Goal: Task Accomplishment & Management: Complete application form

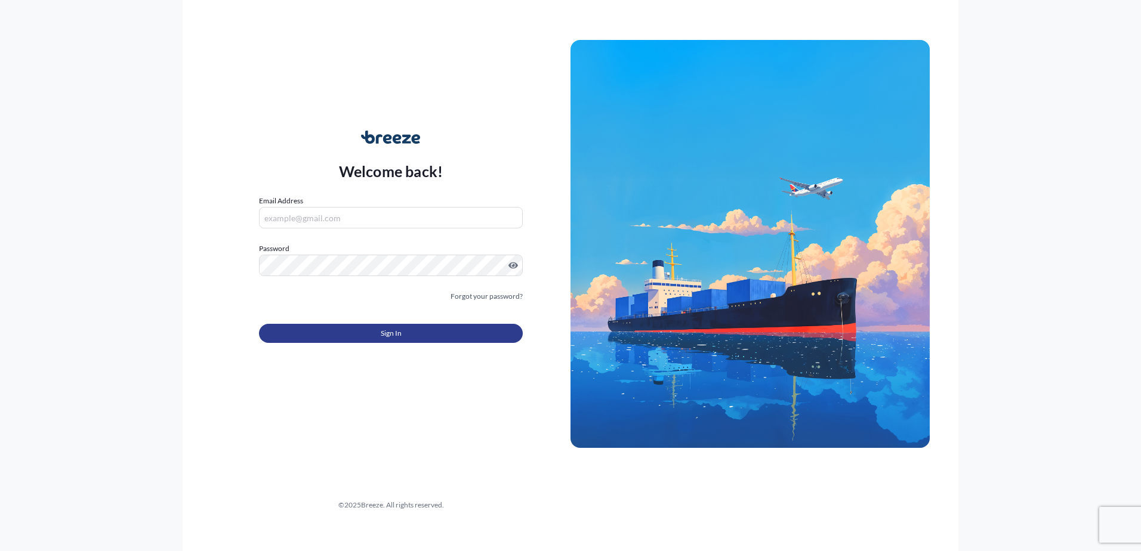
type input "[PERSON_NAME][EMAIL_ADDRESS][DOMAIN_NAME]"
click at [391, 241] on span "Sign In" at bounding box center [391, 333] width 21 height 12
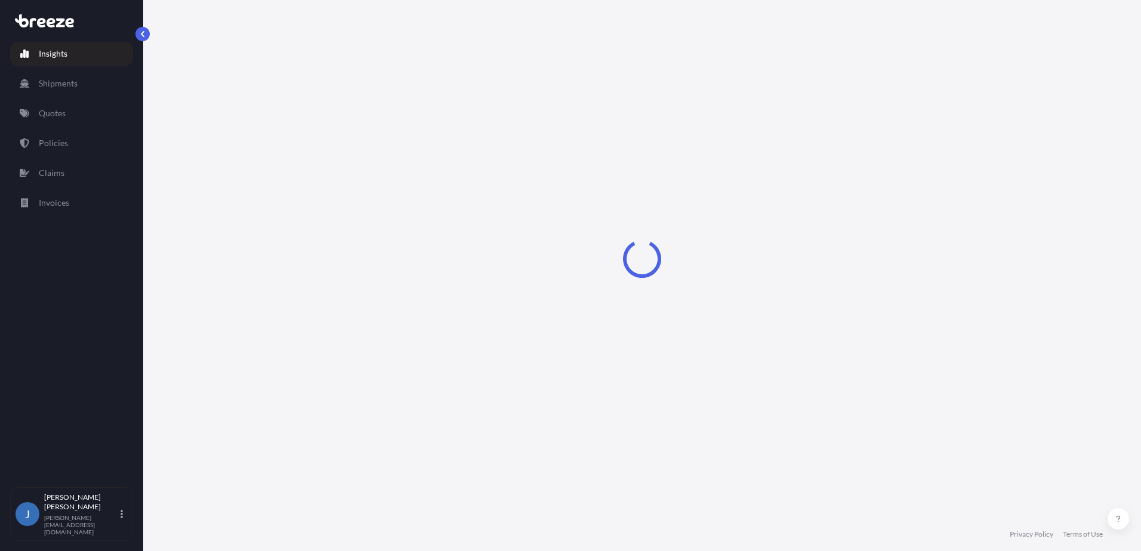
select select "2025"
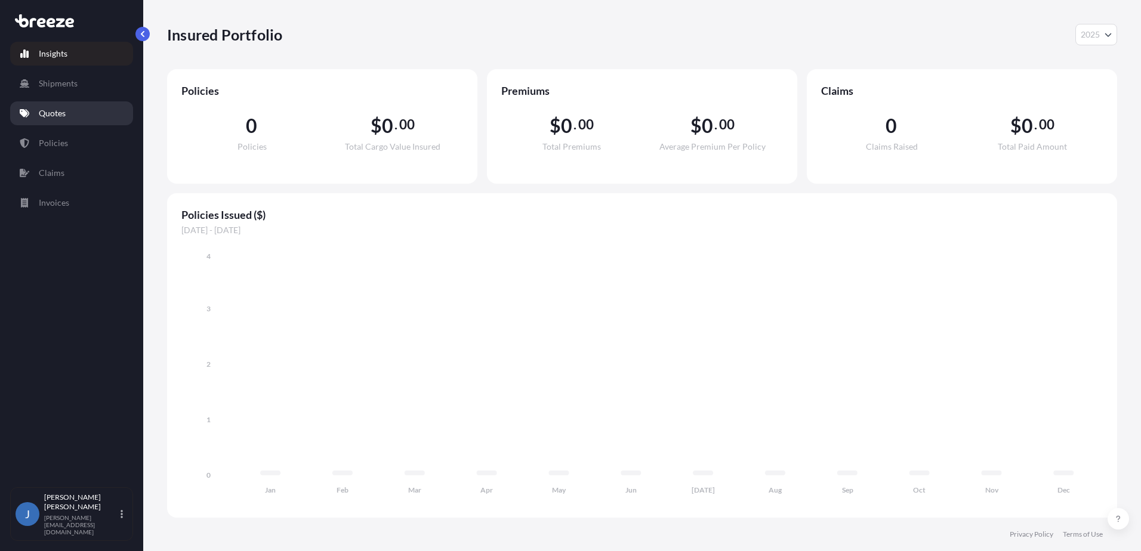
click at [57, 115] on p "Quotes" at bounding box center [52, 113] width 27 height 12
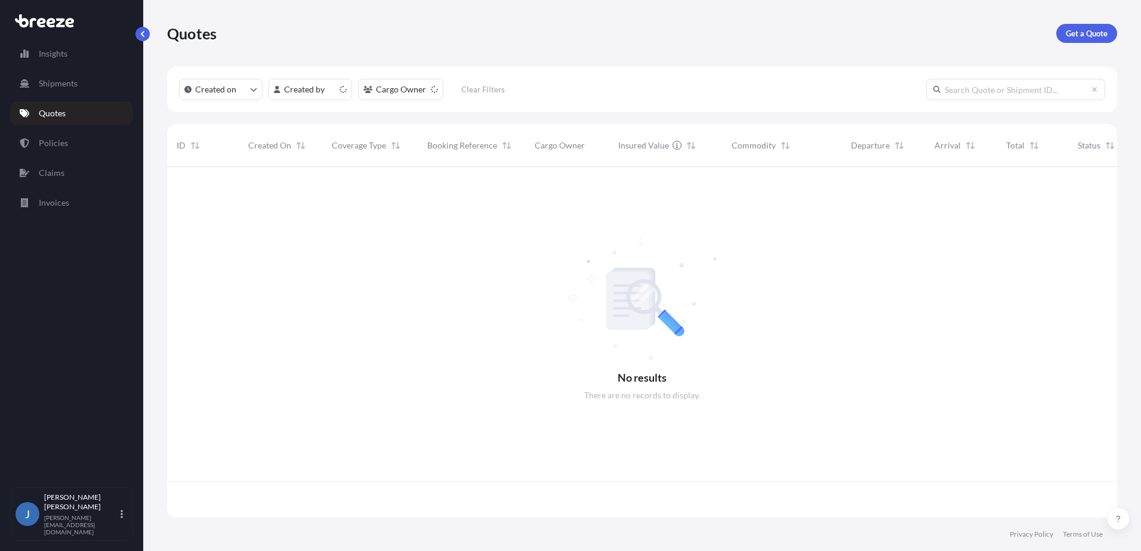
scroll to position [348, 941]
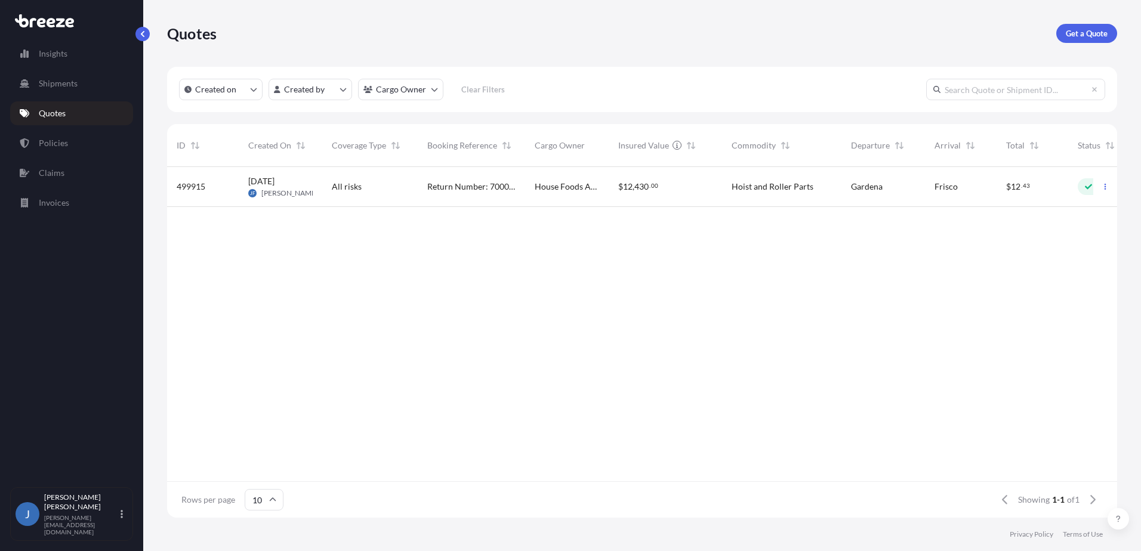
click at [357, 187] on span "All risks" at bounding box center [347, 187] width 30 height 12
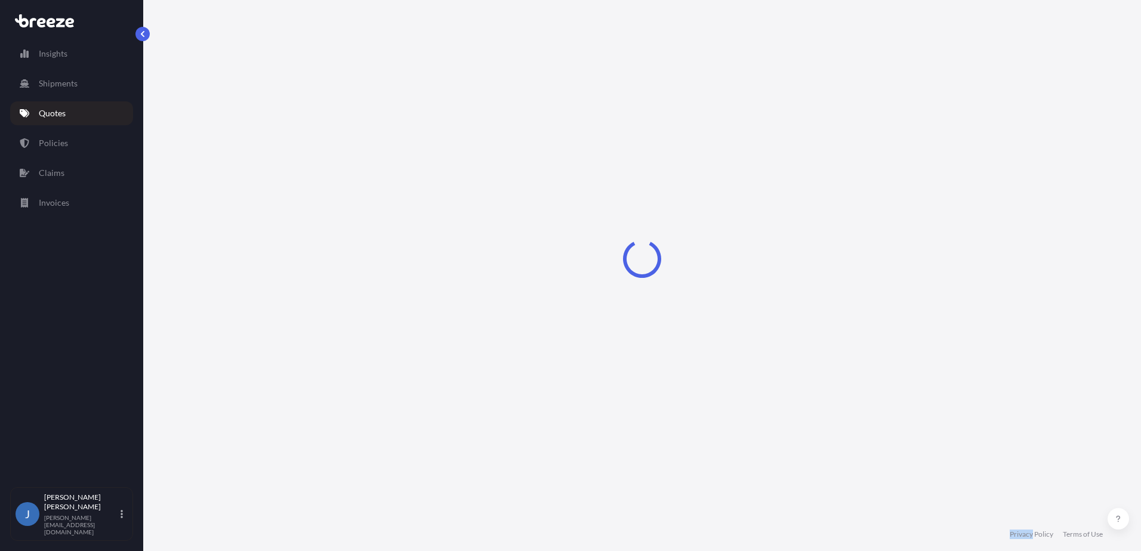
click at [357, 187] on div "Loading" at bounding box center [642, 259] width 950 height 518
select select "Road"
select select "1"
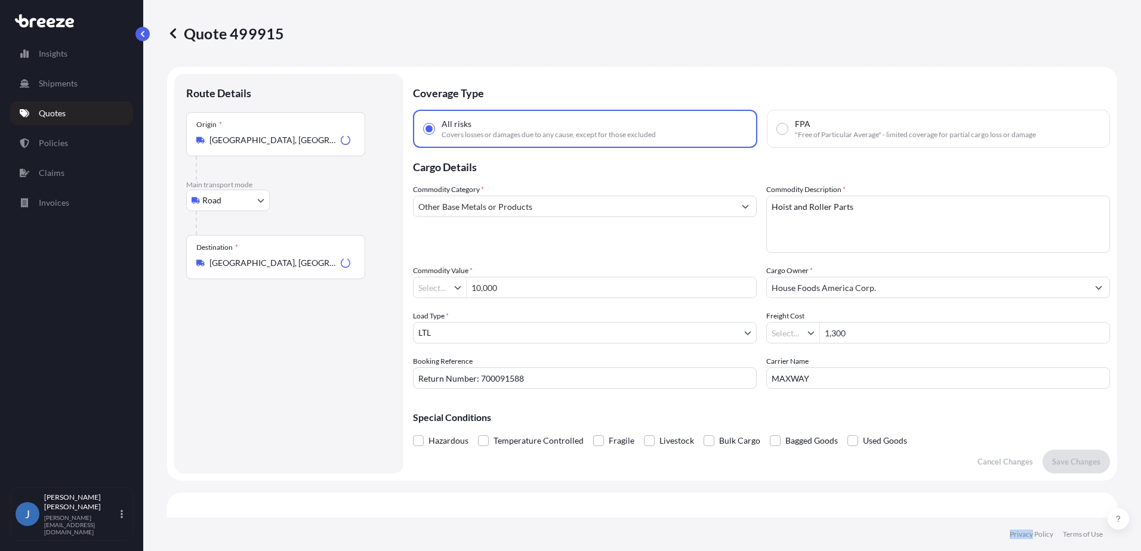
type input "$ USD"
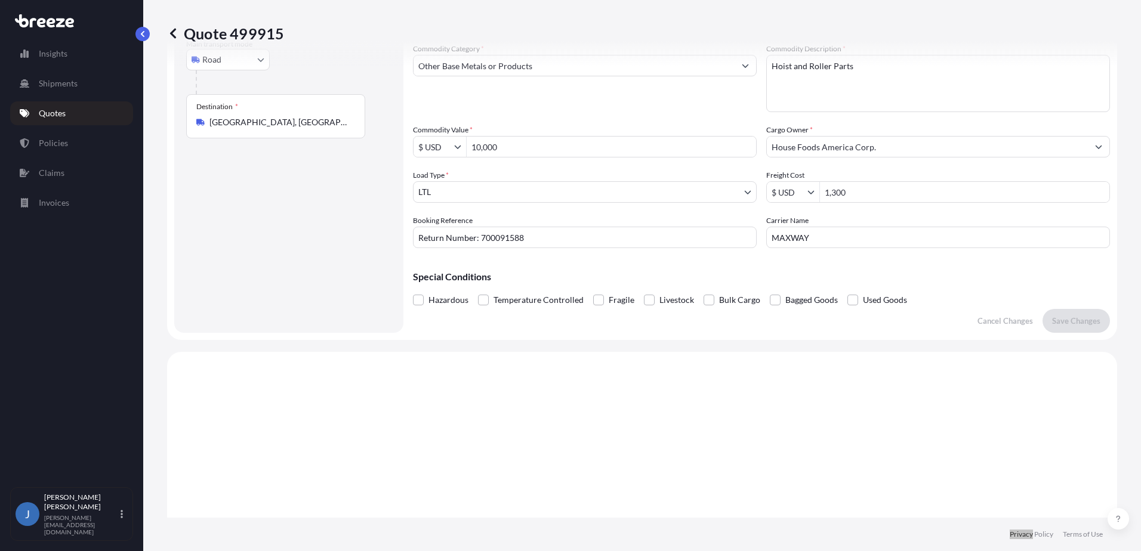
scroll to position [139, 0]
click at [467, 241] on div "Coverage Type All risks Covers losses or damages due to any cause, except for t…" at bounding box center [761, 135] width 697 height 400
click at [470, 241] on div "Hazardous Temperature Controlled Fragile Livestock Bulk Cargo Bagged Goods Used…" at bounding box center [761, 302] width 697 height 18
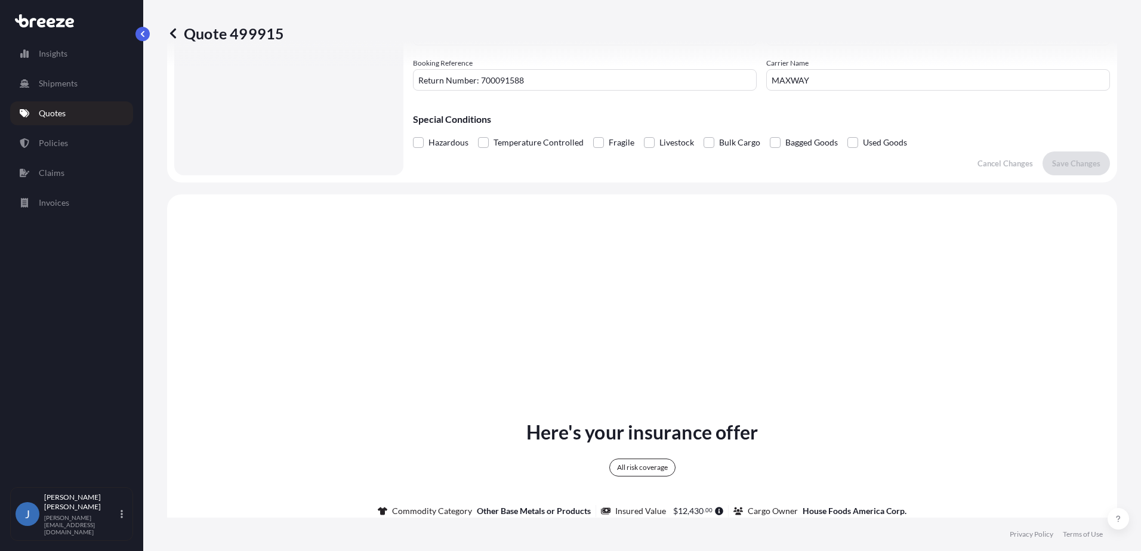
scroll to position [398, 0]
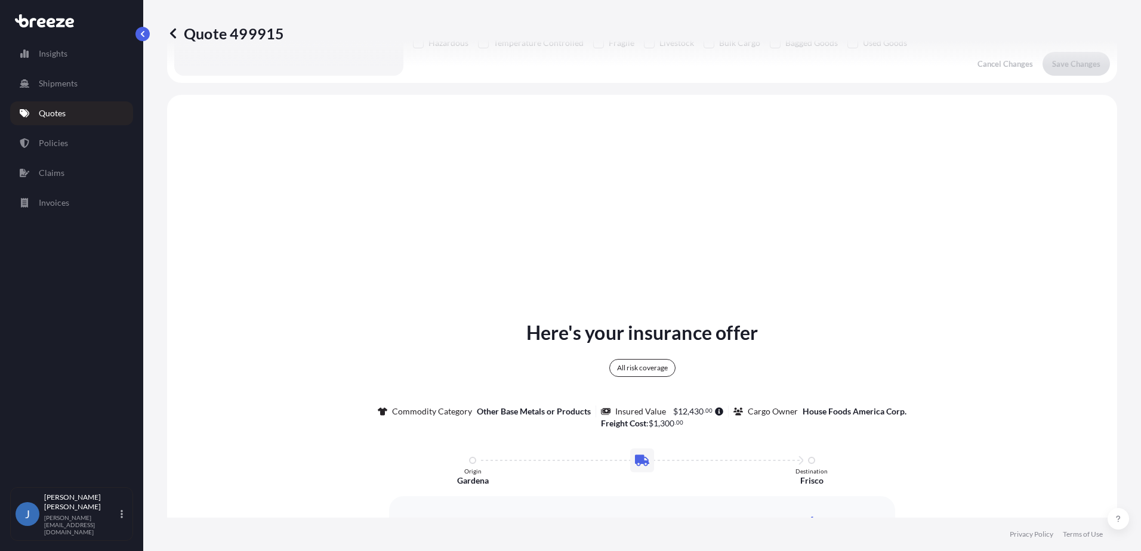
click at [554, 241] on icon at bounding box center [642, 460] width 14 height 11
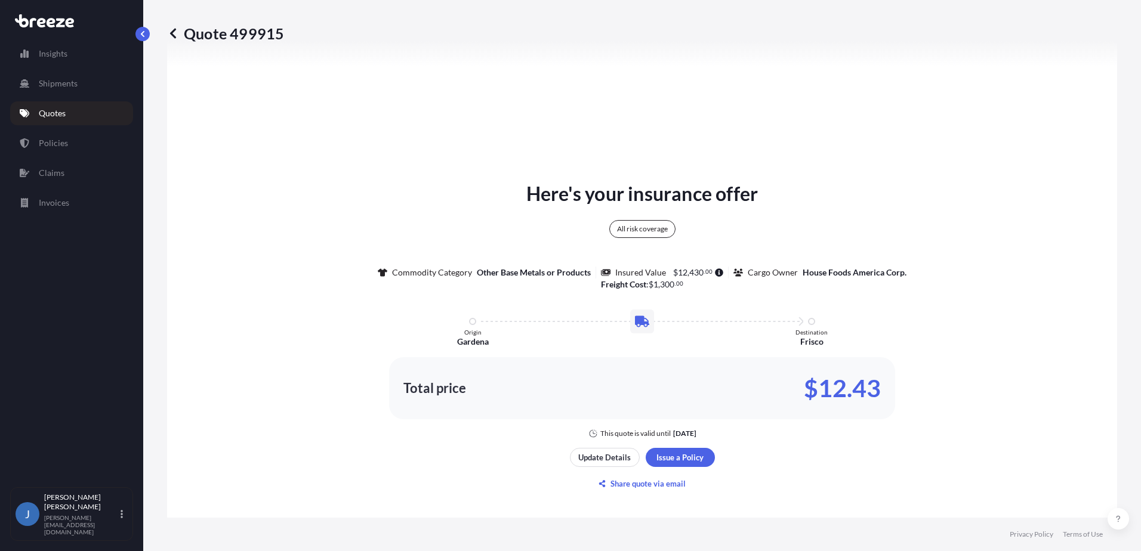
scroll to position [557, 0]
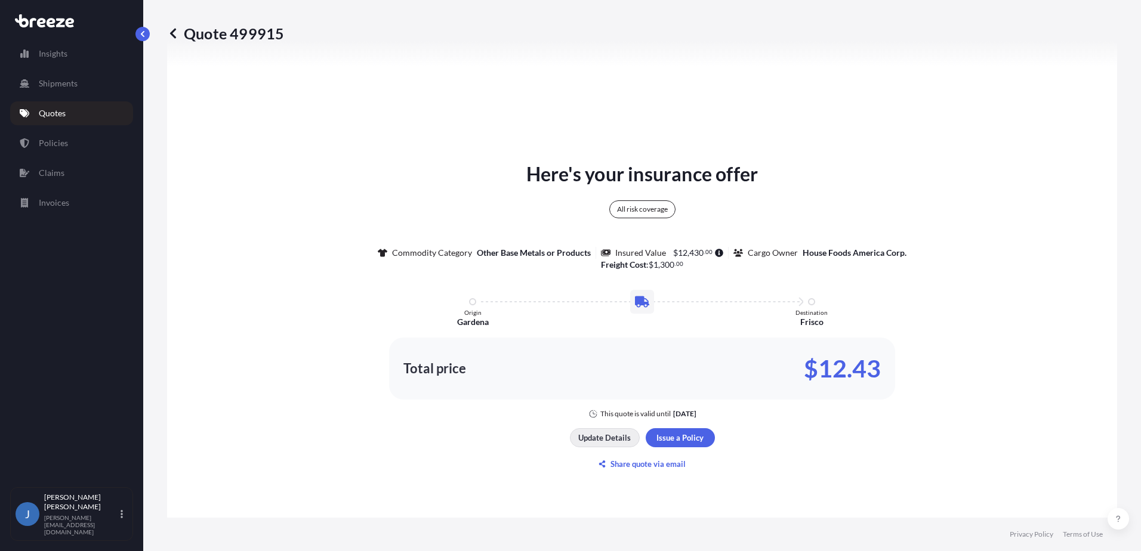
click at [554, 241] on p "Update Details" at bounding box center [604, 438] width 52 height 12
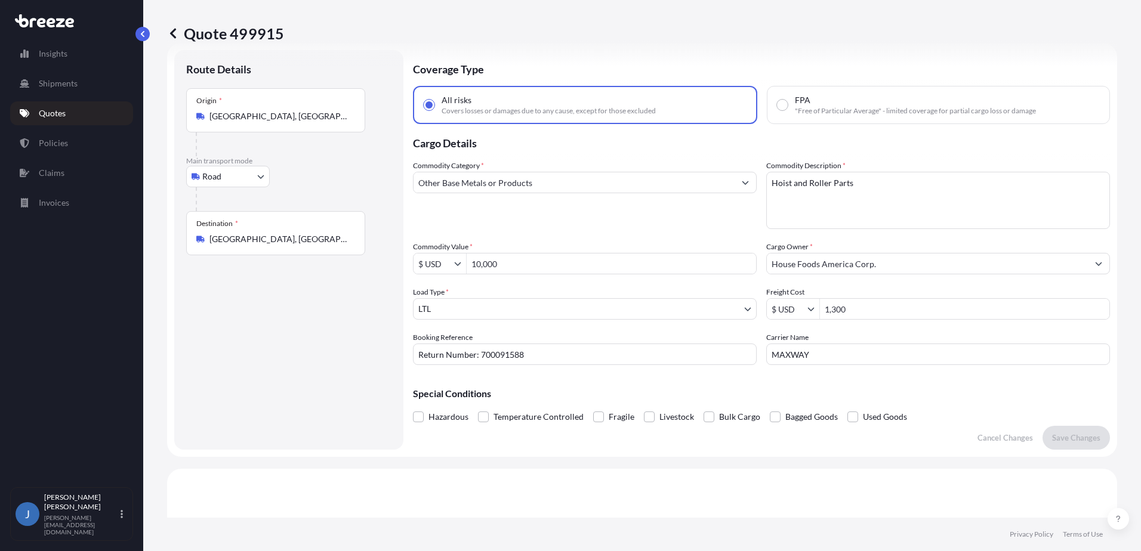
scroll to position [19, 0]
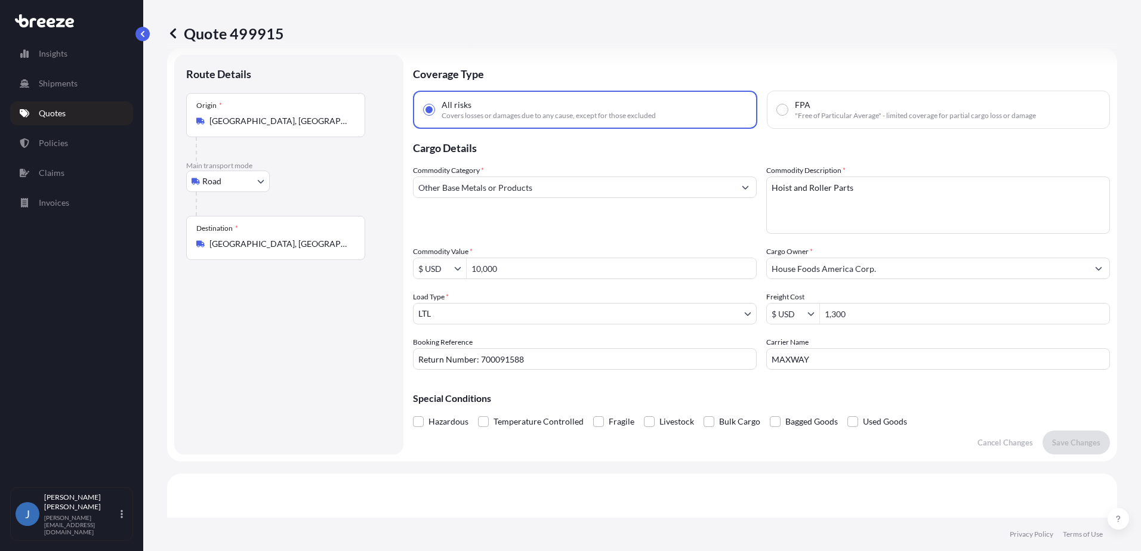
drag, startPoint x: 344, startPoint y: 364, endPoint x: 333, endPoint y: 305, distance: 60.0
click at [343, 241] on div "Route Details Place of loading Road Road Rail Origin * [GEOGRAPHIC_DATA] Main t…" at bounding box center [288, 255] width 205 height 376
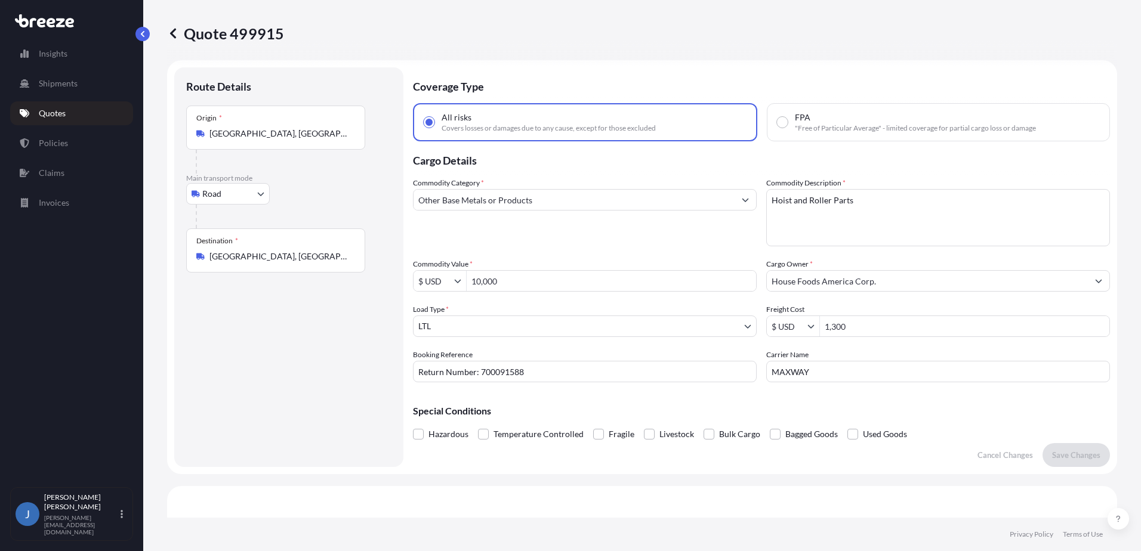
scroll to position [0, 0]
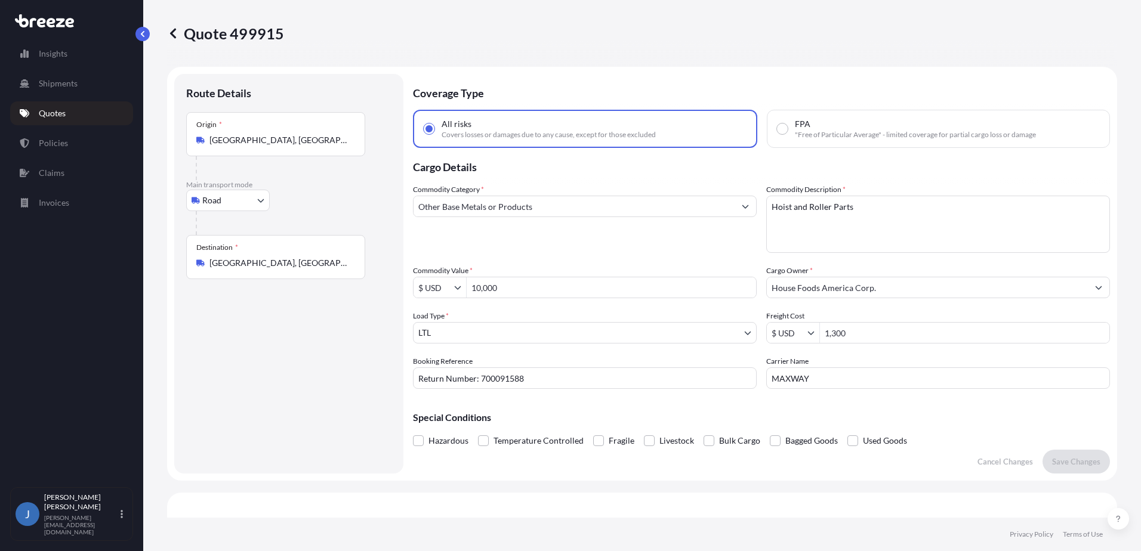
drag, startPoint x: 341, startPoint y: 392, endPoint x: 335, endPoint y: 389, distance: 7.5
click at [335, 241] on div "Route Details Place of loading Road Road Rail Origin * [GEOGRAPHIC_DATA] Main t…" at bounding box center [288, 274] width 205 height 376
click at [308, 241] on div "Route Details Place of loading Road Road Rail Origin * [GEOGRAPHIC_DATA] Main t…" at bounding box center [288, 274] width 205 height 376
click at [253, 241] on div "Route Details Place of loading Road Road Rail Origin * [GEOGRAPHIC_DATA] Main t…" at bounding box center [288, 274] width 205 height 376
